Goal: Find specific page/section

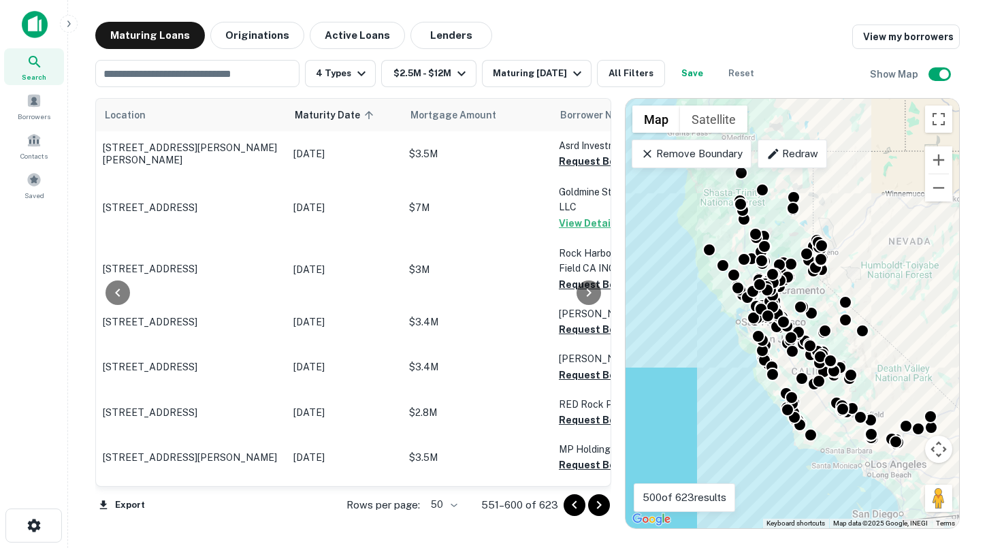
scroll to position [2036, 124]
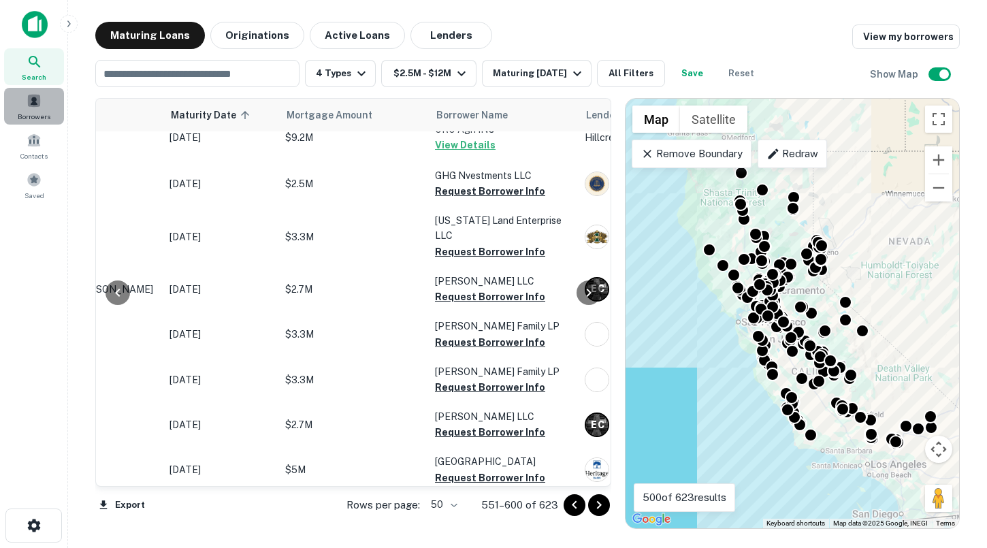
click at [27, 105] on span at bounding box center [34, 100] width 15 height 15
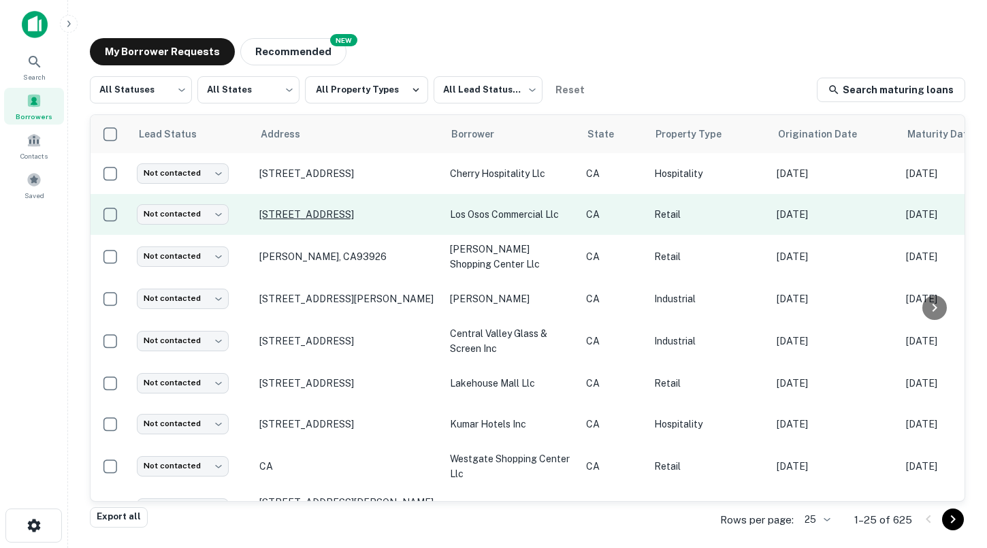
click at [325, 208] on p "[STREET_ADDRESS]" at bounding box center [347, 214] width 177 height 12
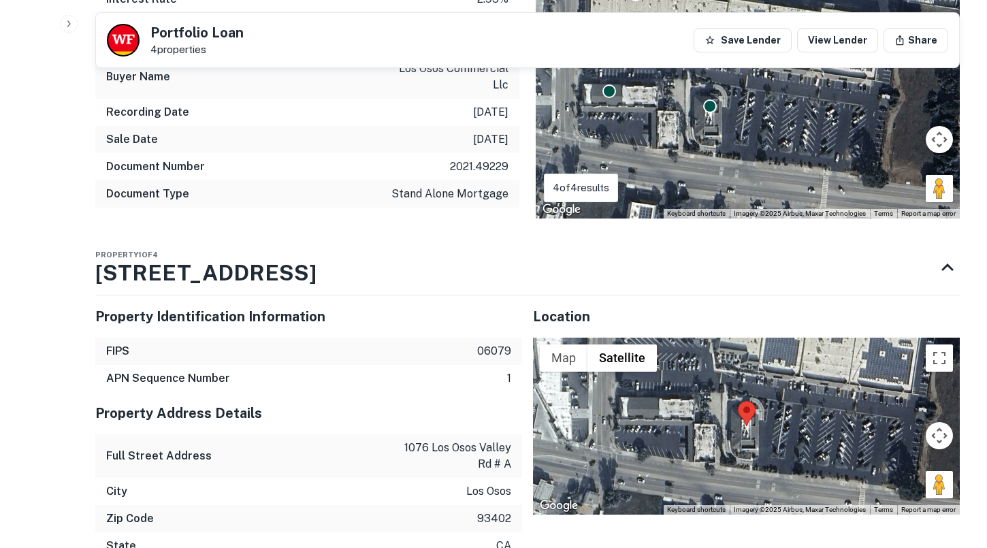
scroll to position [772, 0]
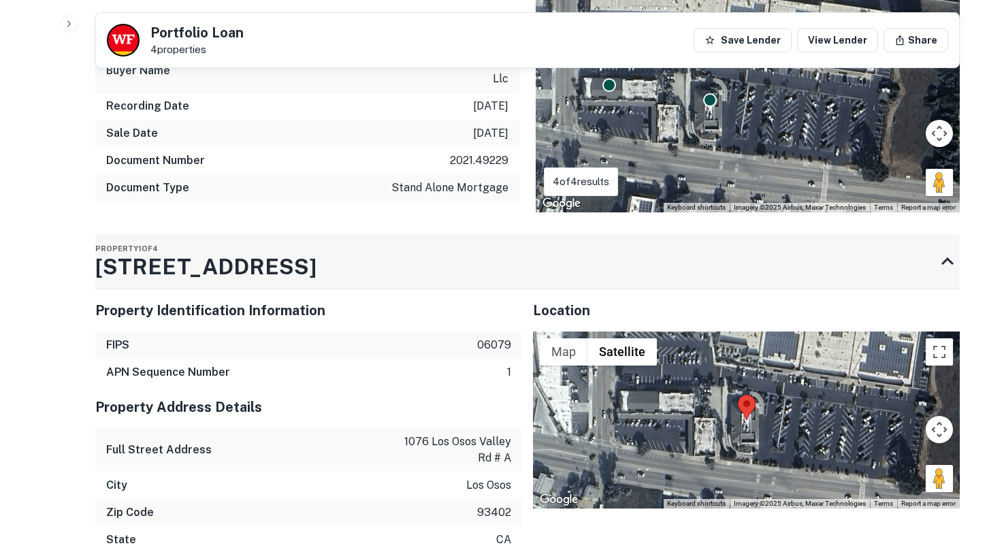
click at [110, 254] on h3 "[STREET_ADDRESS]" at bounding box center [205, 266] width 221 height 33
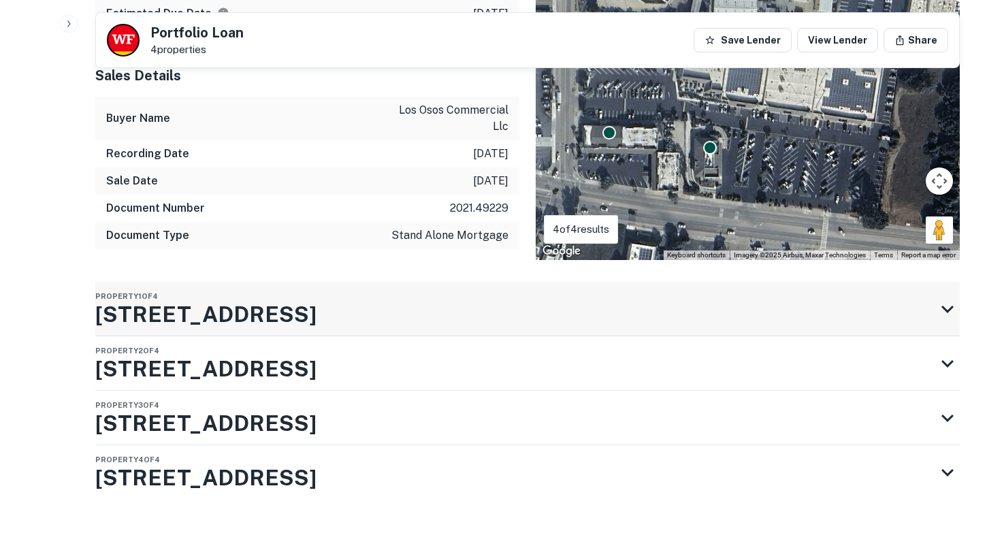
click at [184, 298] on h3 "[STREET_ADDRESS]" at bounding box center [205, 314] width 221 height 33
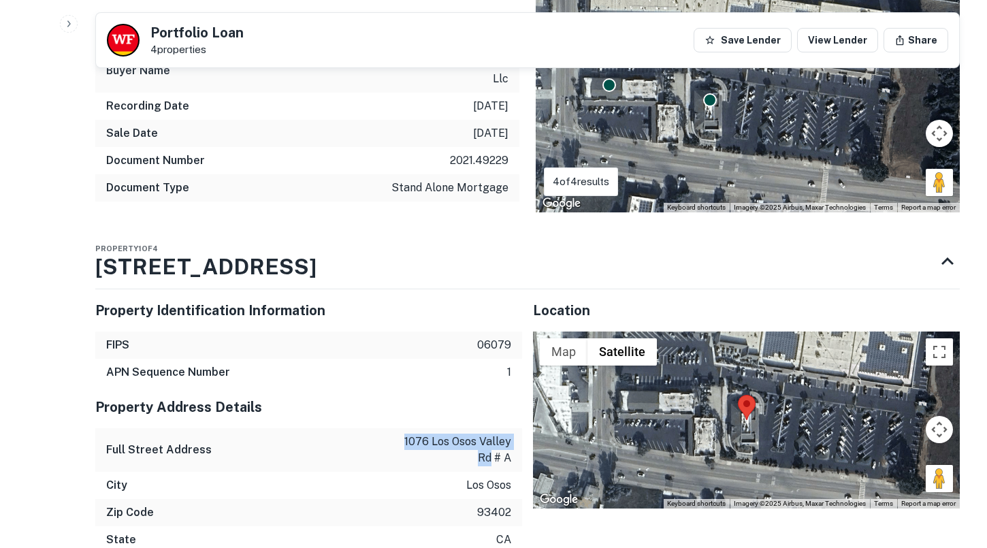
drag, startPoint x: 389, startPoint y: 425, endPoint x: 512, endPoint y: 423, distance: 122.5
click at [512, 428] on div "Full Street Address [STREET_ADDRESS]" at bounding box center [308, 450] width 427 height 44
copy p "[STREET_ADDRESS]"
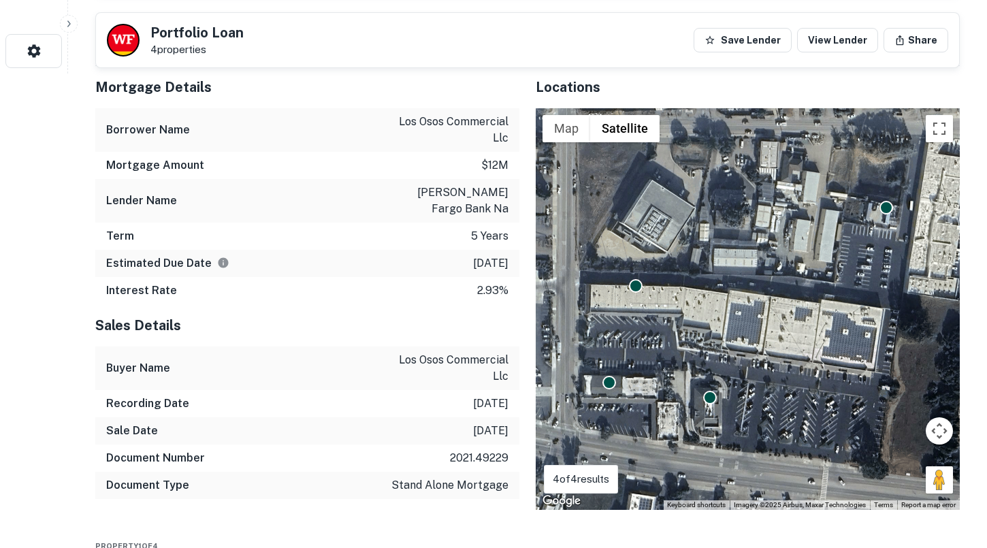
scroll to position [473, 0]
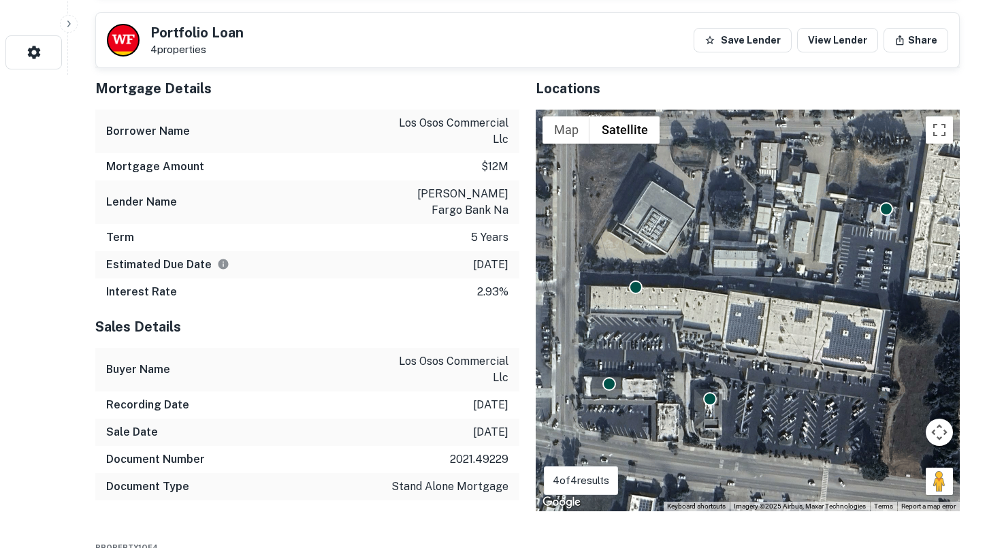
drag, startPoint x: 455, startPoint y: 246, endPoint x: 514, endPoint y: 250, distance: 58.7
click at [514, 251] on div "Estimated Due Date [DATE]" at bounding box center [307, 264] width 424 height 27
click at [514, 251] on div "Estimated Due Date 7/13/2026" at bounding box center [307, 264] width 424 height 27
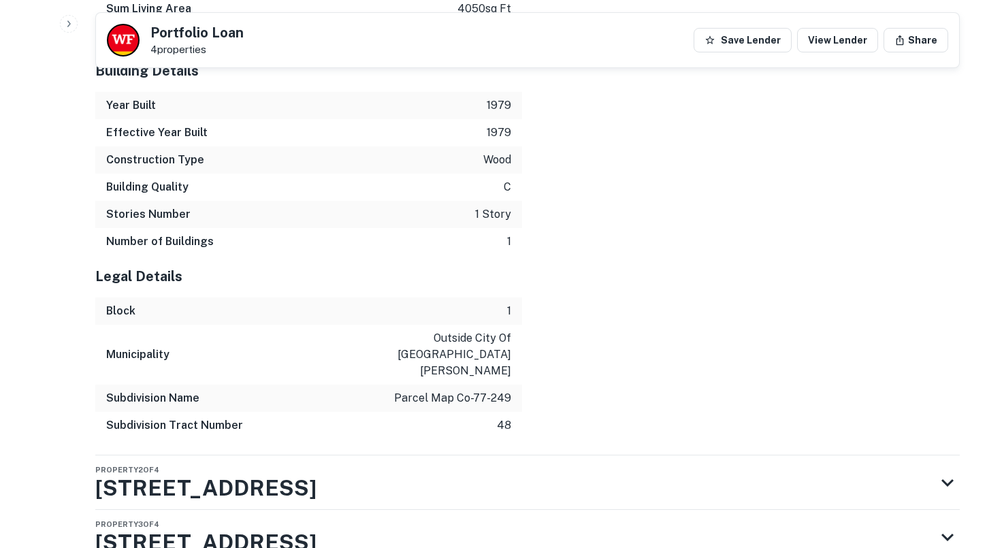
scroll to position [1771, 0]
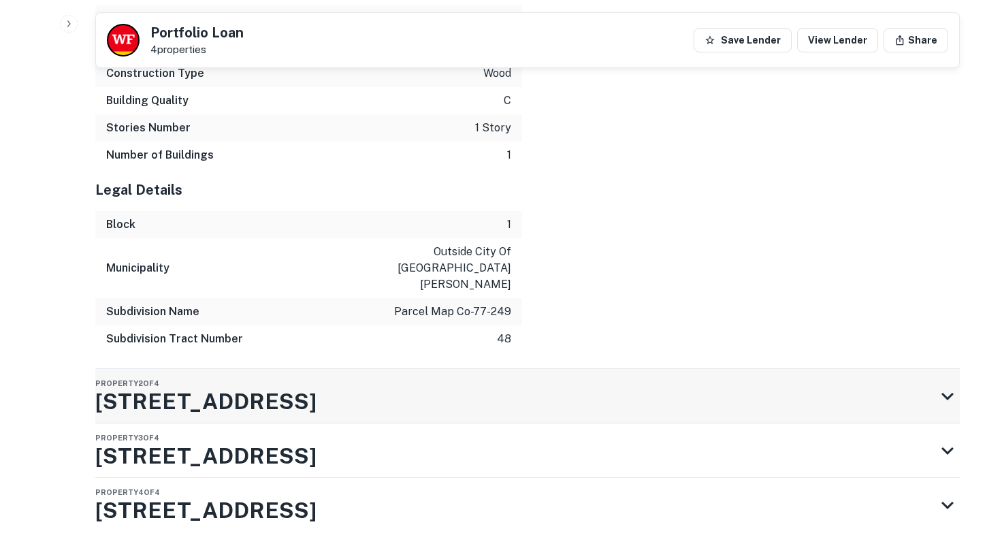
click at [229, 385] on h3 "1155 Los Olivos Ave" at bounding box center [205, 401] width 221 height 33
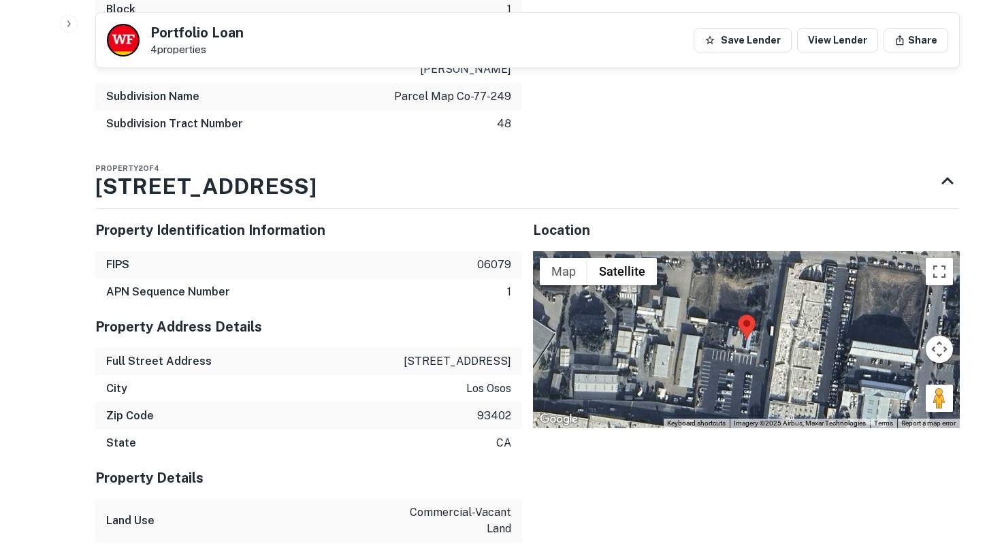
scroll to position [1993, 0]
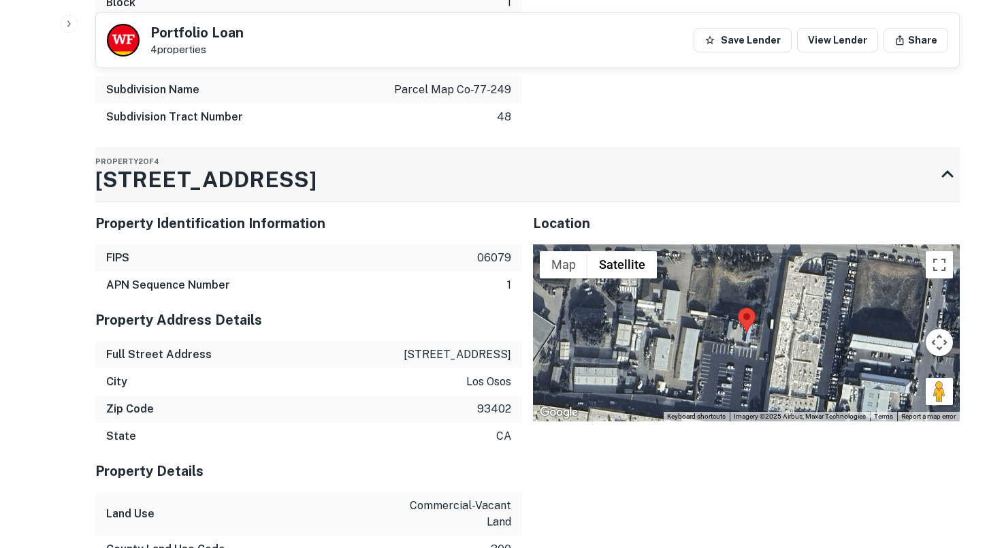
click at [244, 163] on h3 "1155 Los Olivos Ave" at bounding box center [205, 179] width 221 height 33
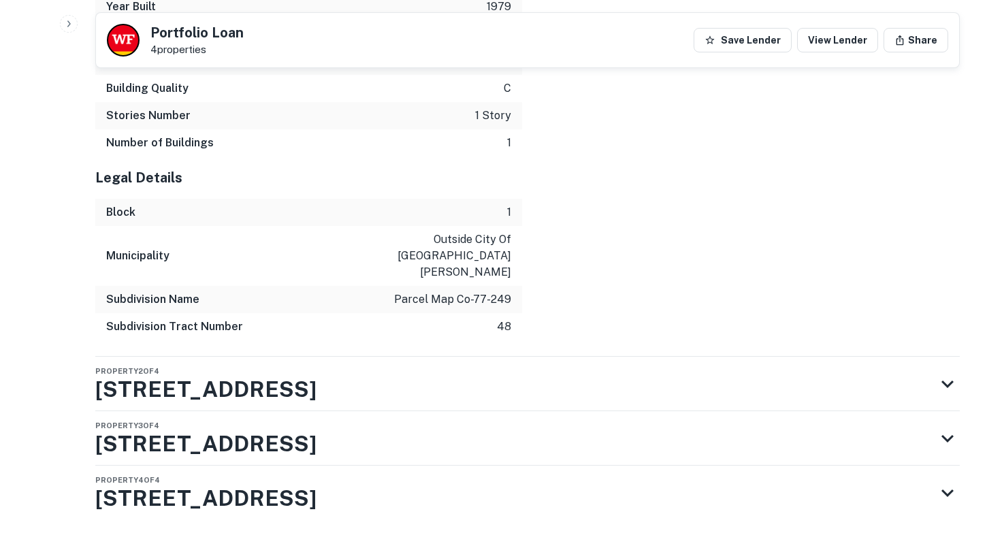
scroll to position [1771, 0]
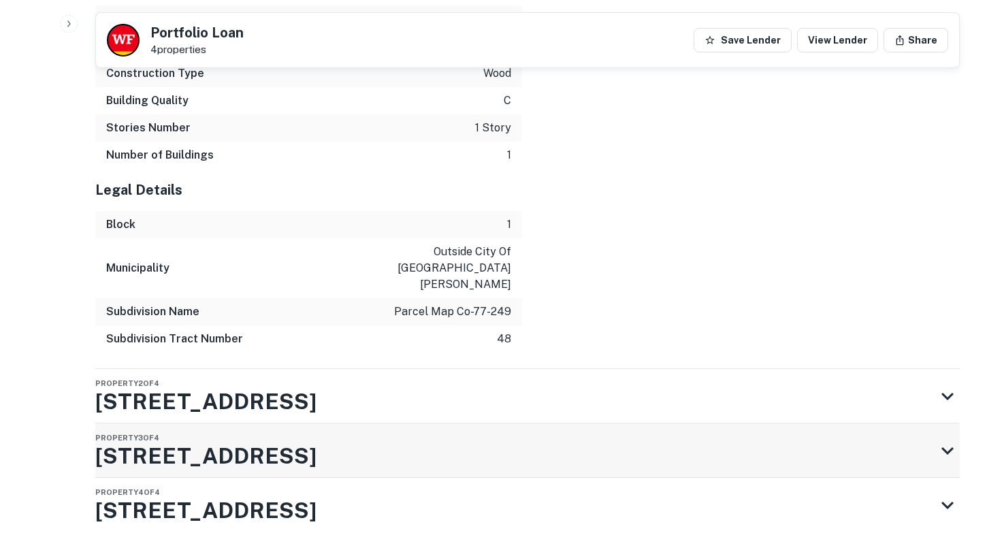
click at [238, 440] on h3 "1014 Los Osos Valley Rd" at bounding box center [205, 456] width 221 height 33
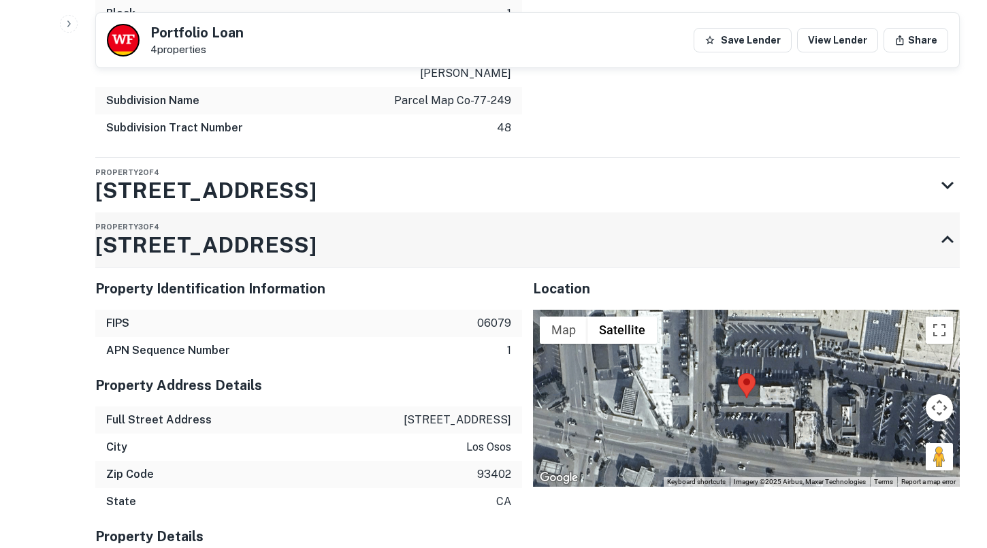
scroll to position [1985, 0]
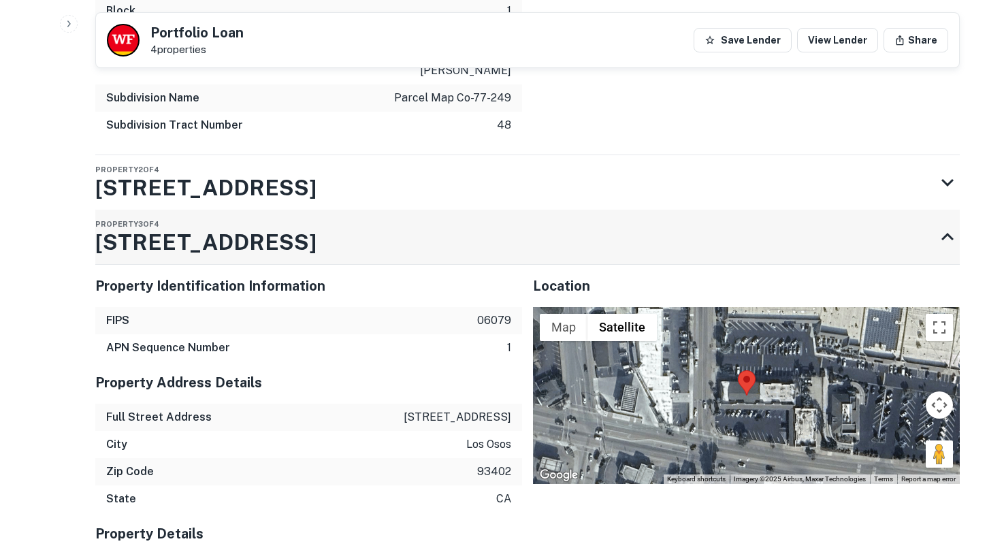
click at [223, 226] on h3 "1014 Los Osos Valley Rd" at bounding box center [205, 242] width 221 height 33
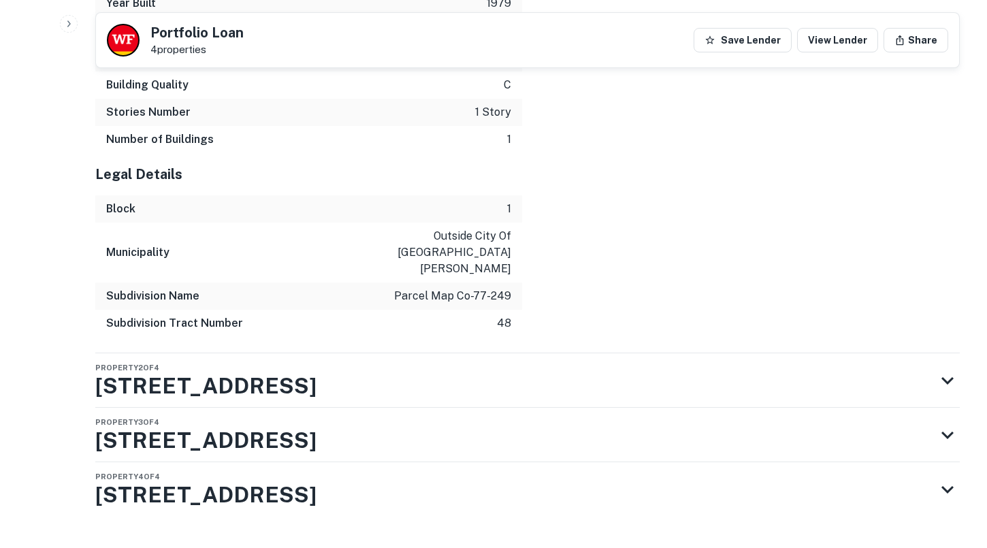
scroll to position [1771, 0]
